Goal: Complete application form: Complete application form

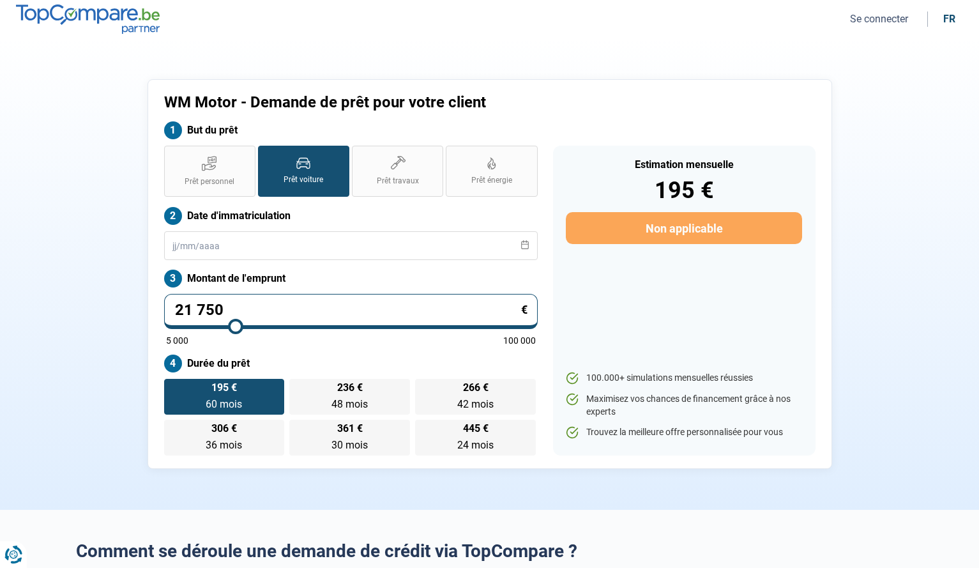
type input "21 250"
type input "21250"
type input "21 000"
type input "21000"
type input "20 750"
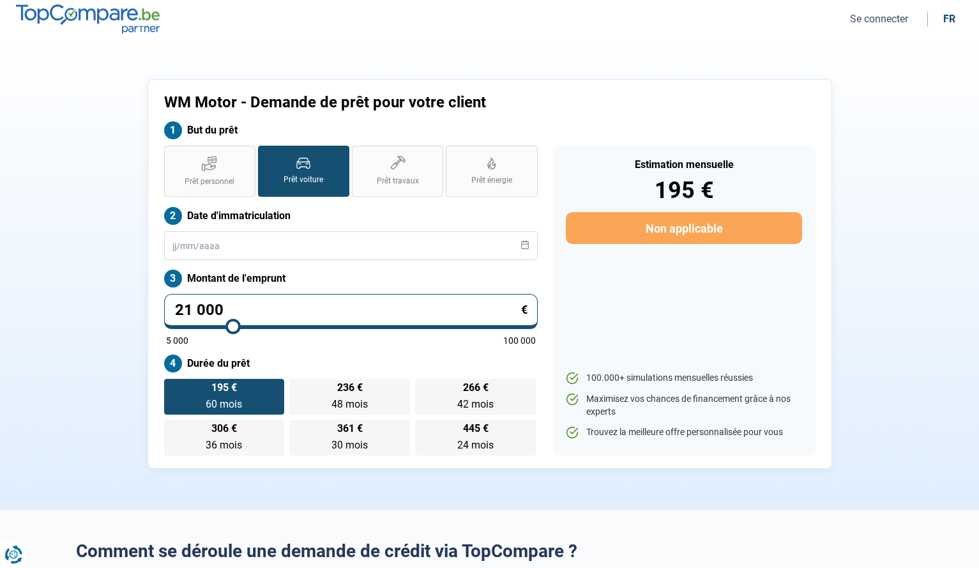
type input "20750"
type input "20 500"
type input "20500"
type input "20 250"
type input "20250"
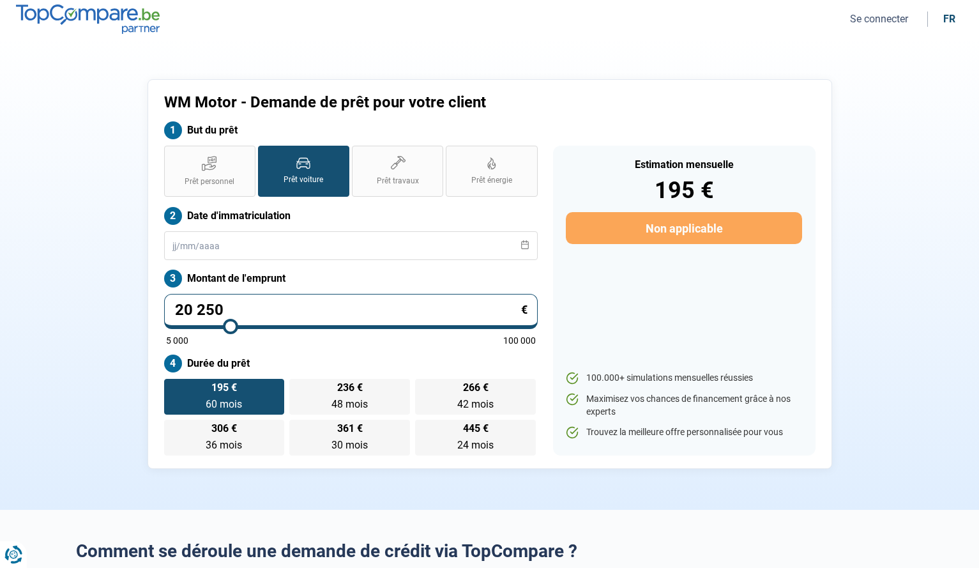
type input "20 000"
type input "20000"
type input "19 750"
type input "19750"
type input "20 000"
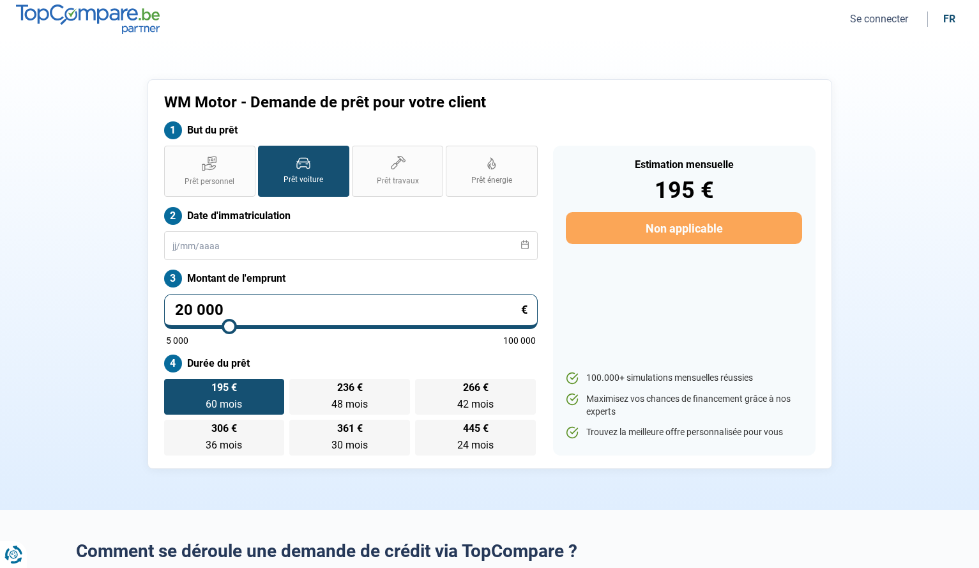
type input "20000"
click at [229, 325] on input "range" at bounding box center [351, 326] width 370 height 3
type input "21 250"
type input "21250"
type input "21 000"
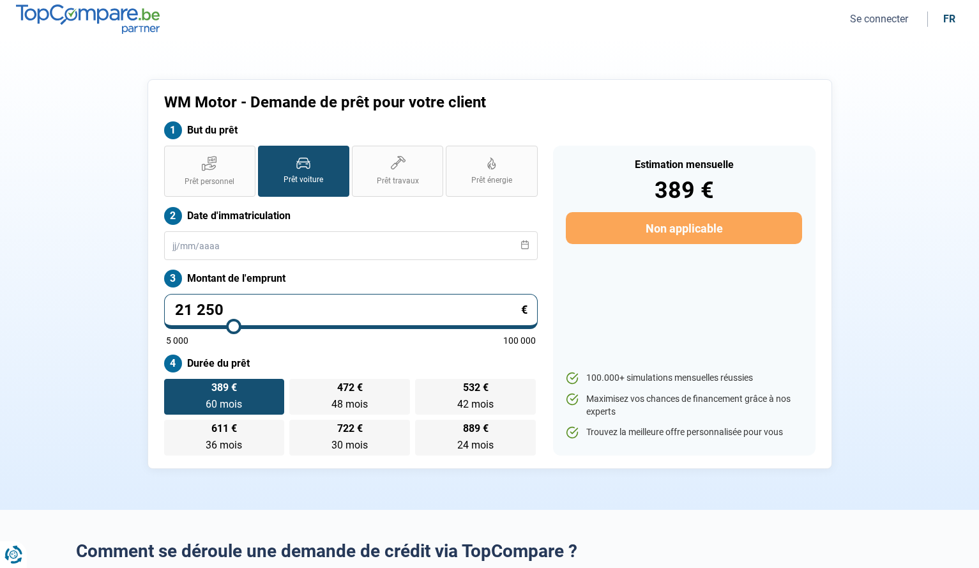
type input "21000"
type input "20 750"
type input "20750"
type input "20 500"
type input "20500"
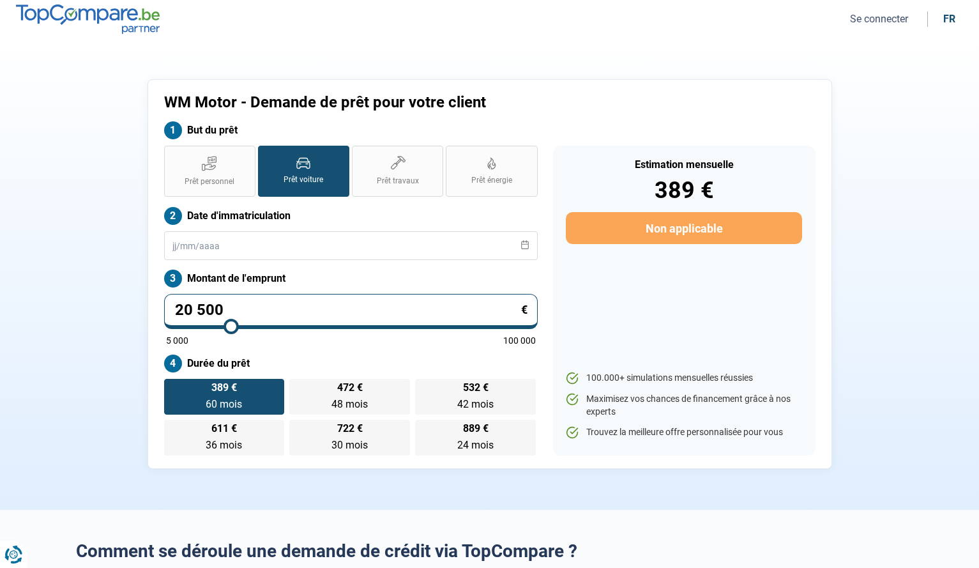
type input "20 250"
type input "20250"
type input "20 000"
type input "20000"
type input "19 750"
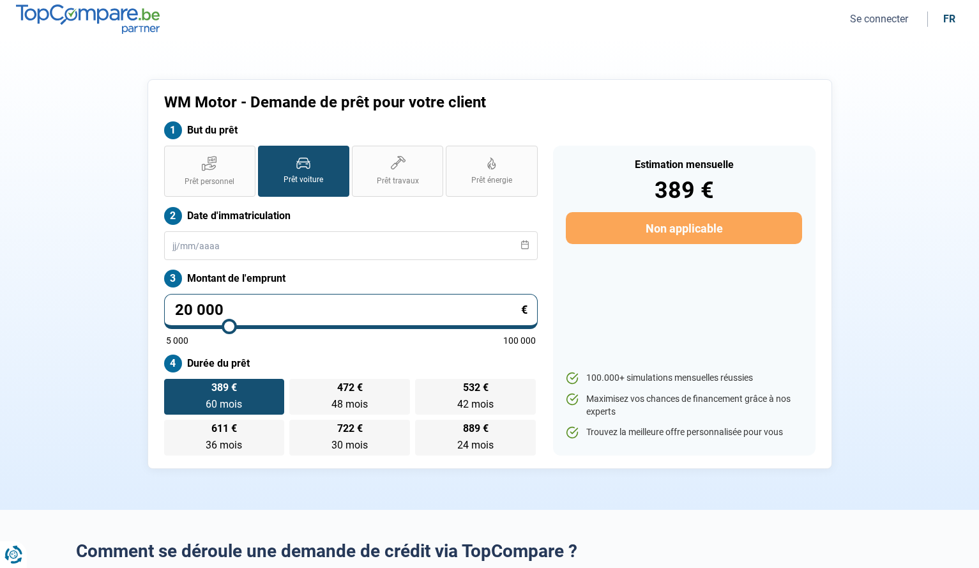
type input "19750"
type input "19 500"
type input "19500"
type input "19 250"
type input "19250"
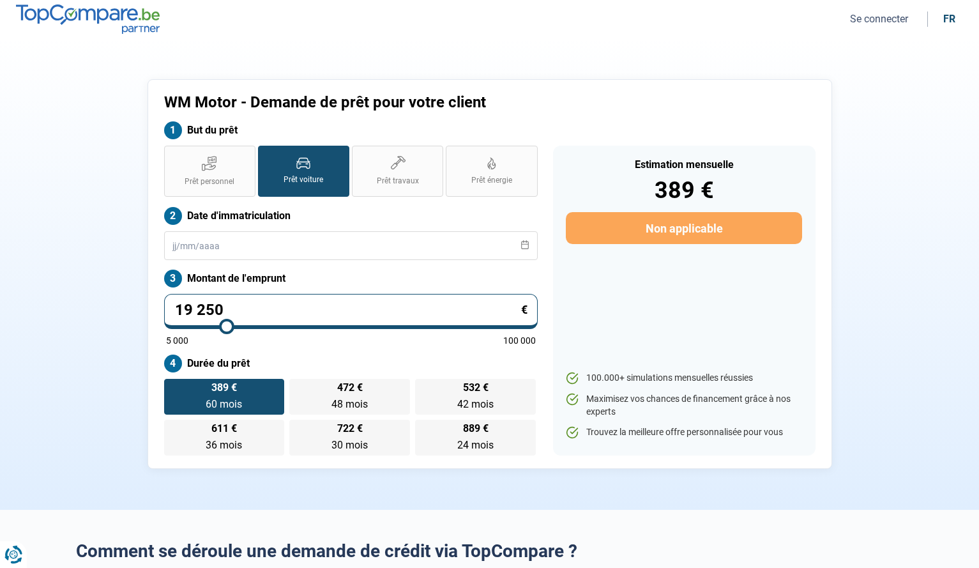
type input "19 000"
type input "19000"
type input "18 750"
type input "18750"
type input "18 500"
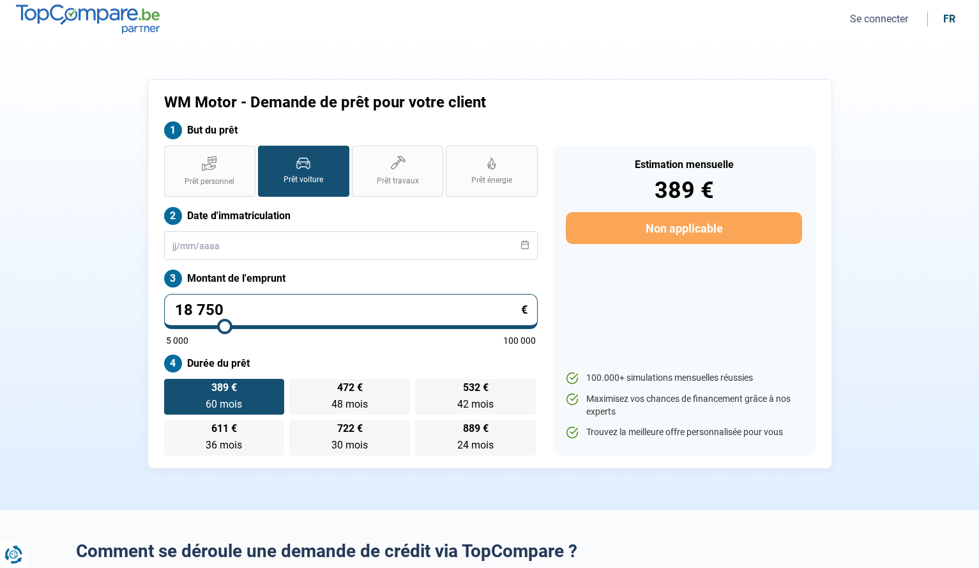
type input "18500"
type input "18 250"
type input "18250"
type input "18 000"
type input "18000"
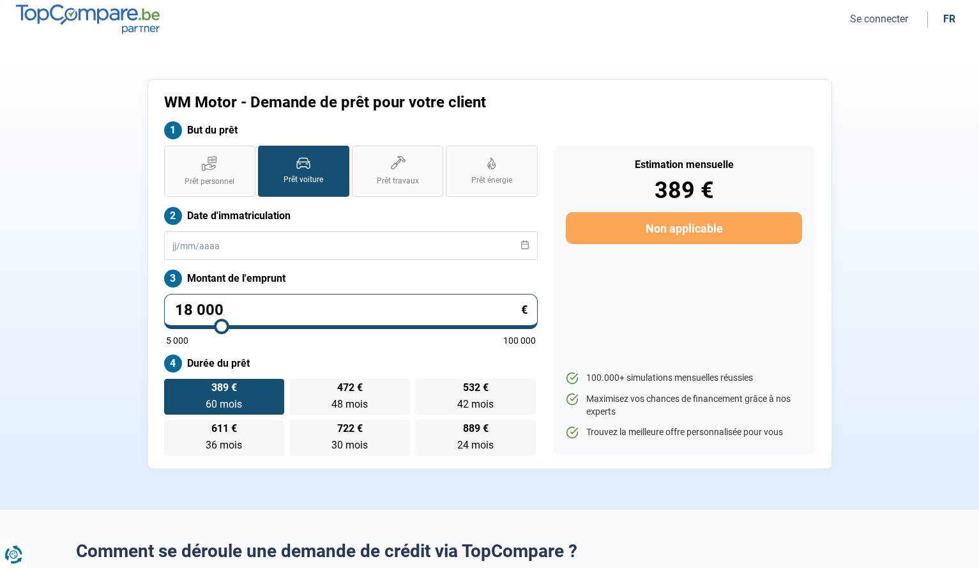
type input "17 750"
type input "17750"
type input "17 500"
type input "17500"
type input "17 250"
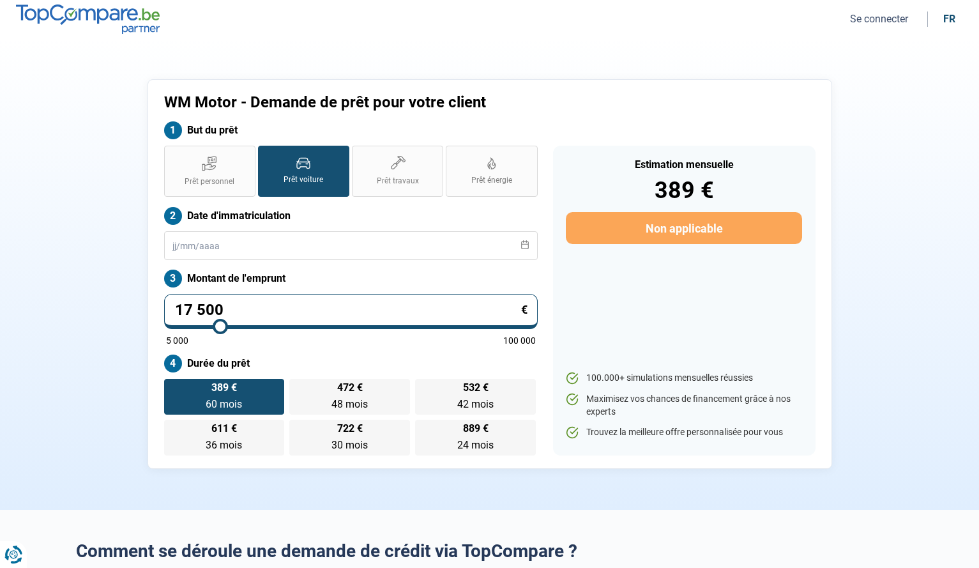
type input "17250"
type input "17 000"
drag, startPoint x: 233, startPoint y: 327, endPoint x: 218, endPoint y: 328, distance: 15.4
type input "17000"
click at [218, 328] on input "range" at bounding box center [351, 326] width 370 height 3
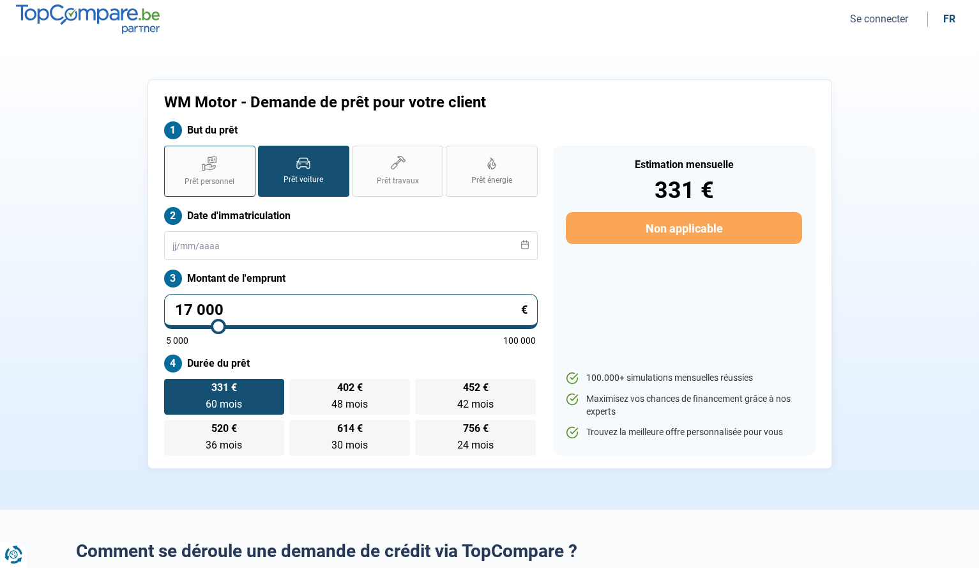
click at [245, 173] on label "Prêt personnel" at bounding box center [209, 171] width 91 height 51
click at [172, 154] on input "Prêt personnel" at bounding box center [168, 150] width 8 height 8
radio input "true"
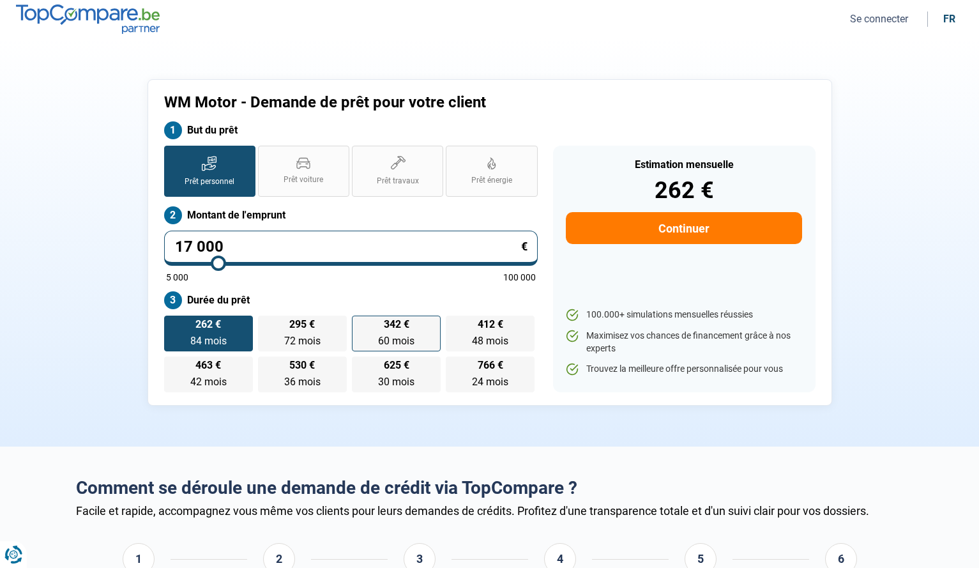
click at [398, 335] on span "60 mois" at bounding box center [396, 341] width 36 height 12
click at [360, 324] on input "342 € 60 mois 60 mois" at bounding box center [356, 319] width 8 height 8
radio input "true"
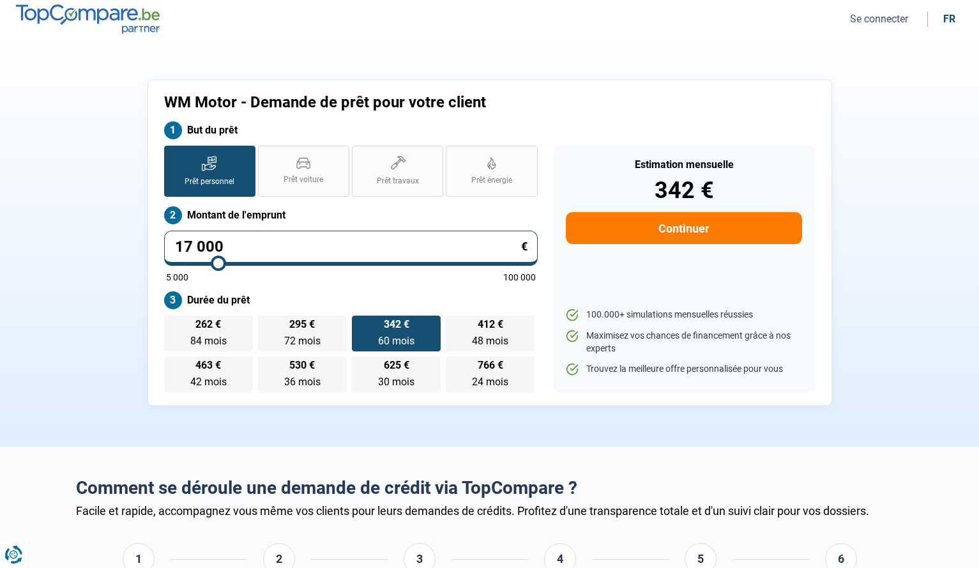
click at [710, 229] on button "Continuer" at bounding box center [684, 228] width 236 height 32
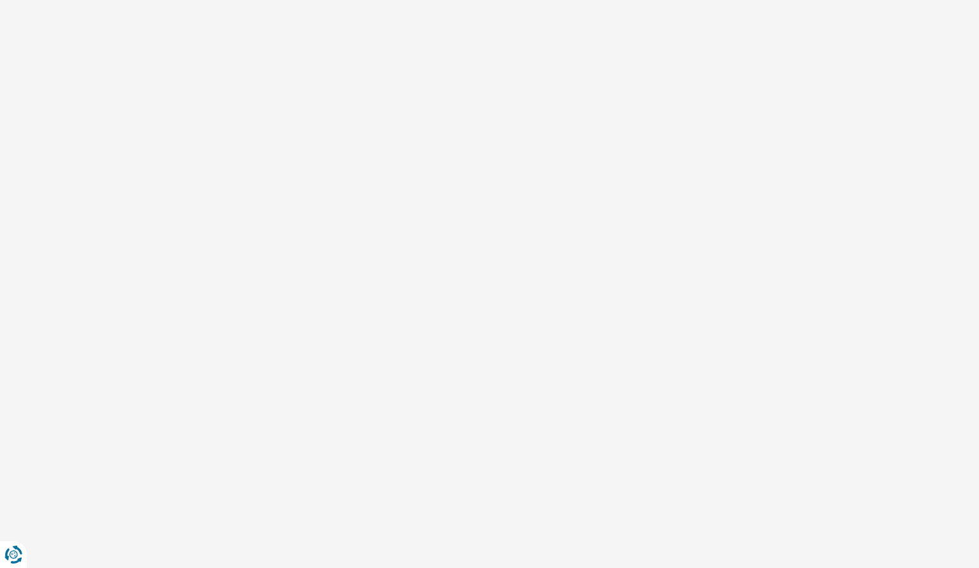
select select "32"
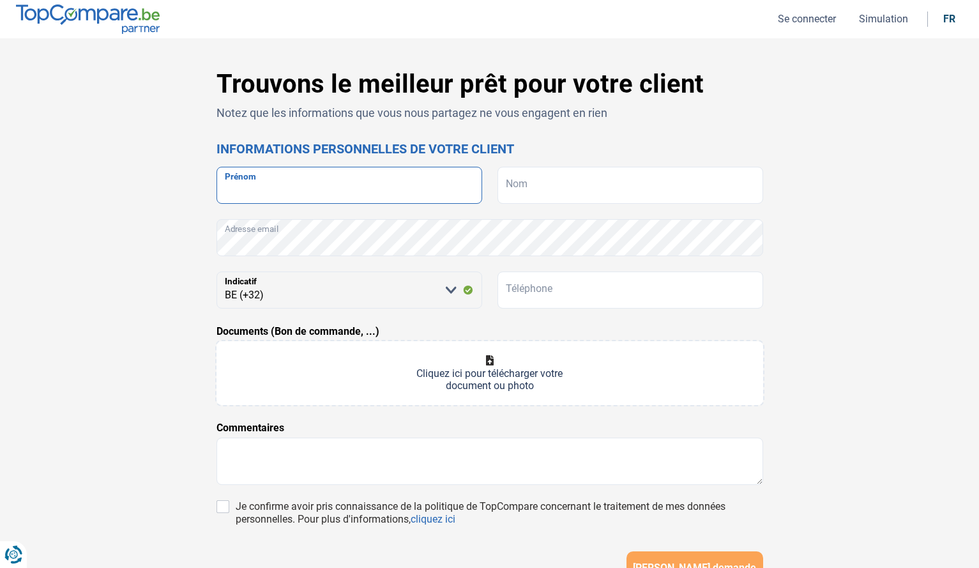
click at [354, 177] on input "Prénom" at bounding box center [350, 185] width 266 height 37
type input "[PERSON_NAME]"
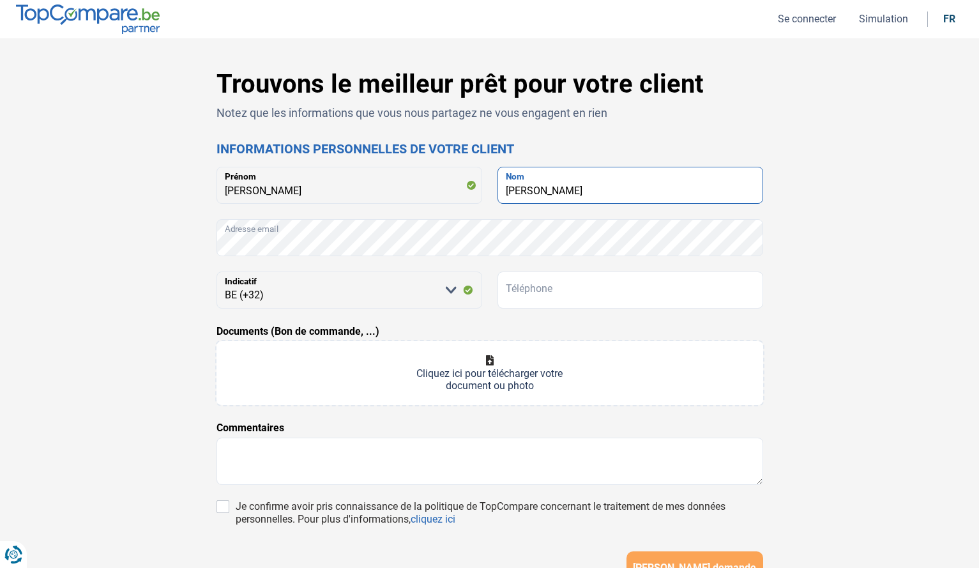
type input "[PERSON_NAME]"
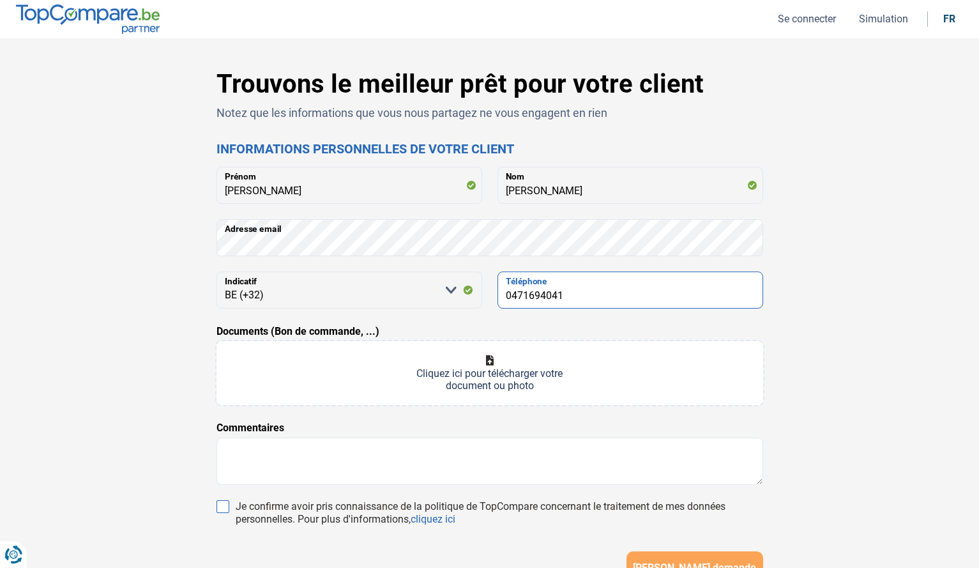
type input "0471694041"
drag, startPoint x: 224, startPoint y: 508, endPoint x: 271, endPoint y: 499, distance: 48.6
click at [224, 508] on input "Je confirme avoir pris connaissance de la politique de TopCompare concernant le…" at bounding box center [223, 506] width 13 height 13
checkbox input "true"
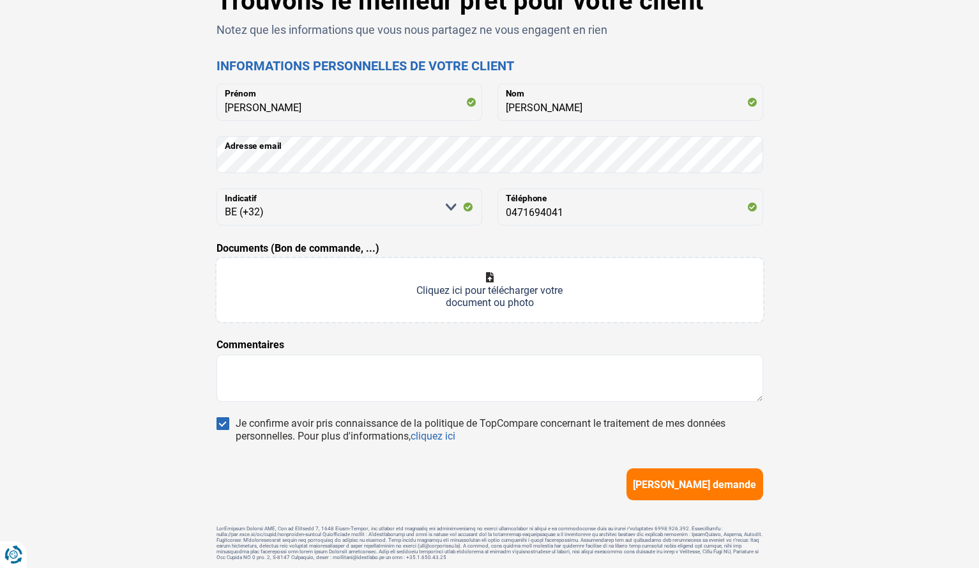
scroll to position [84, 0]
click at [708, 487] on span "[PERSON_NAME] demande" at bounding box center [694, 484] width 123 height 12
